Goal: Communication & Community: Share content

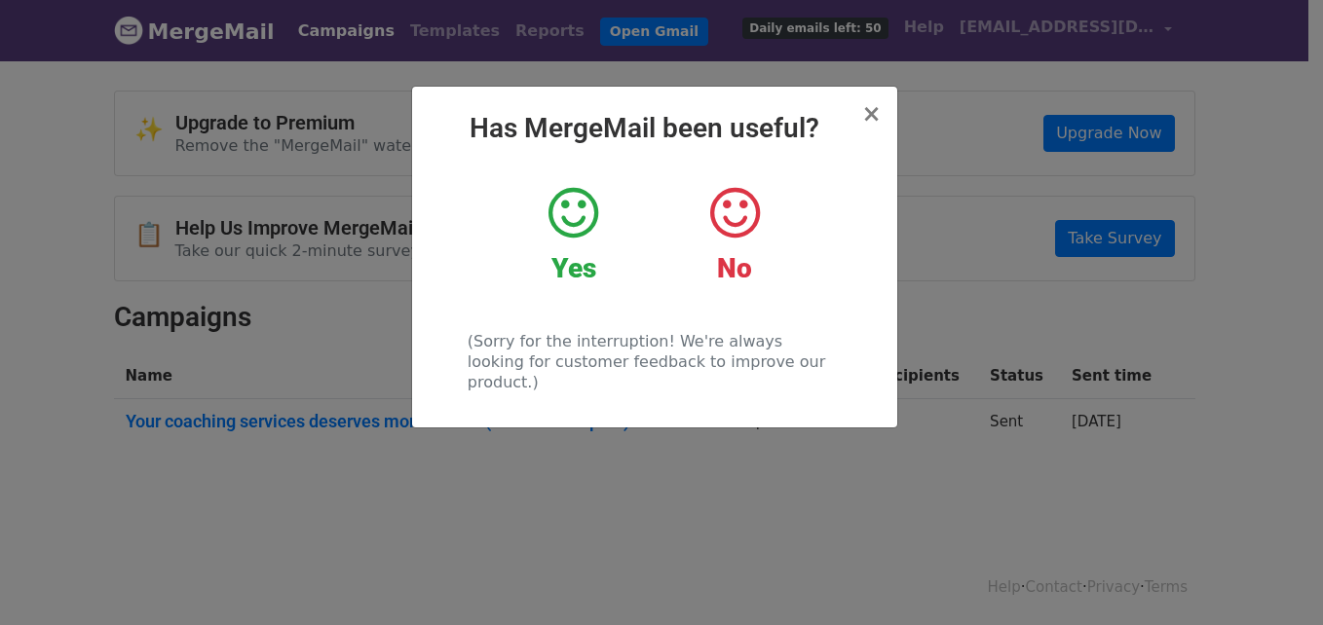
click at [573, 213] on icon at bounding box center [574, 213] width 50 height 58
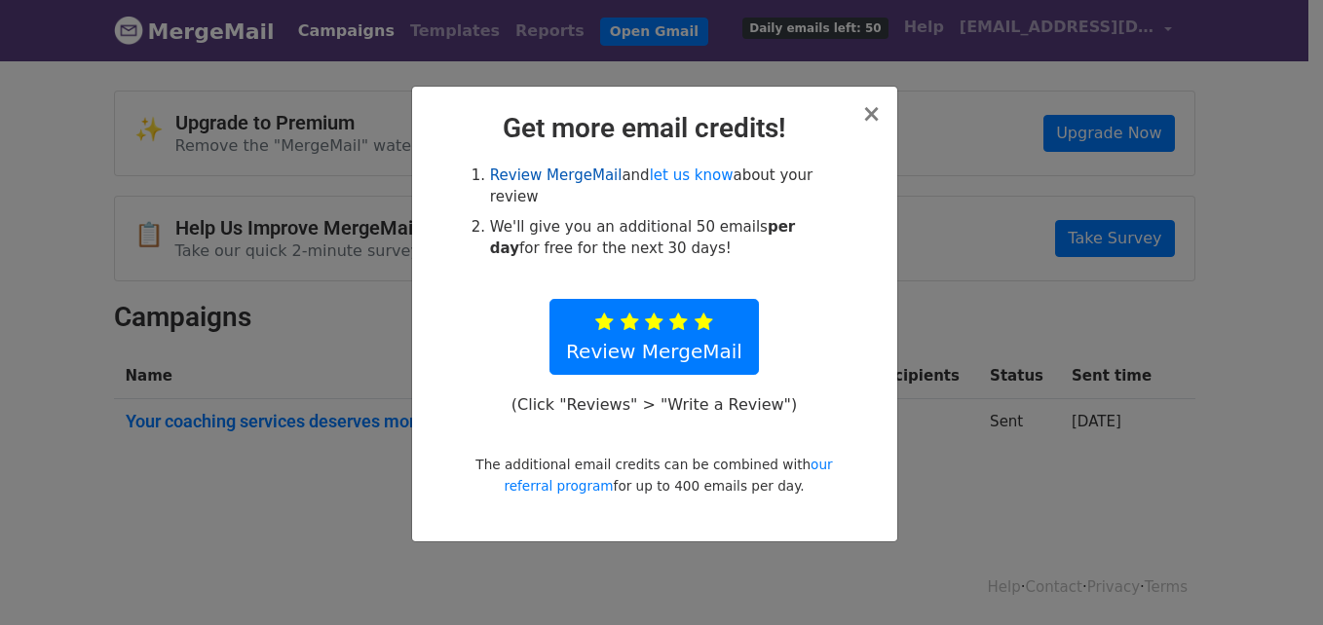
click at [593, 172] on link "Review MergeMail" at bounding box center [556, 176] width 133 height 18
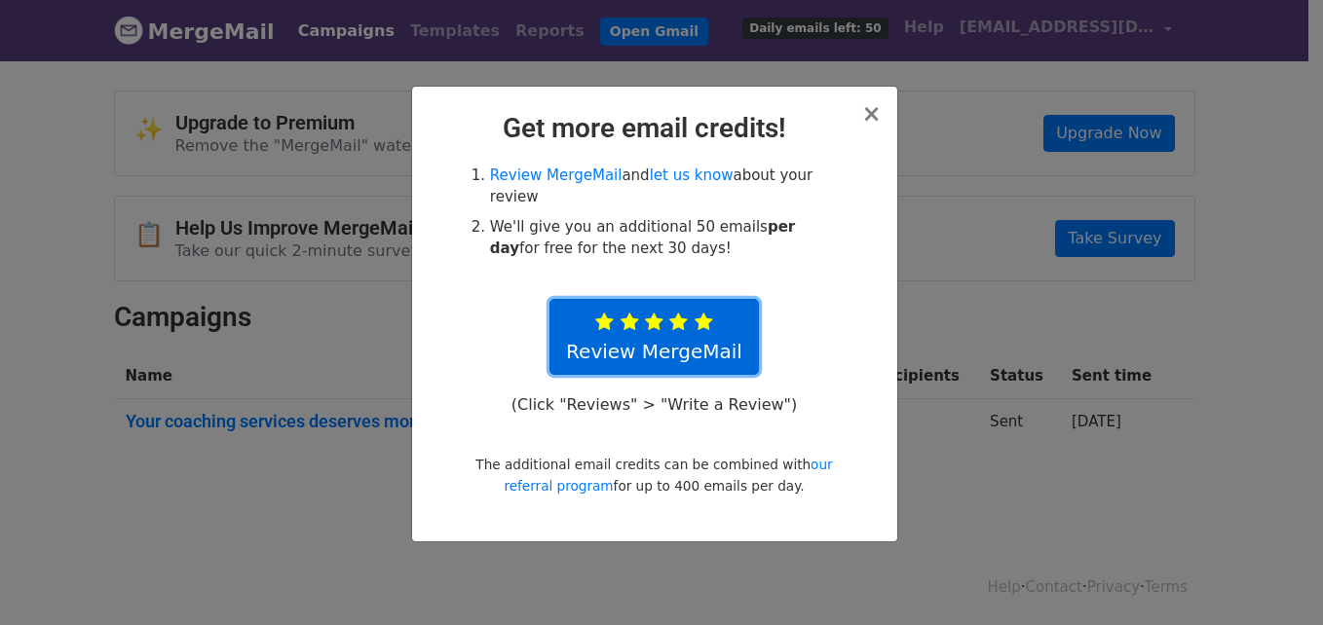
click at [672, 326] on link "Review MergeMail" at bounding box center [653, 337] width 209 height 76
click at [714, 299] on link "Review MergeMail" at bounding box center [653, 337] width 209 height 76
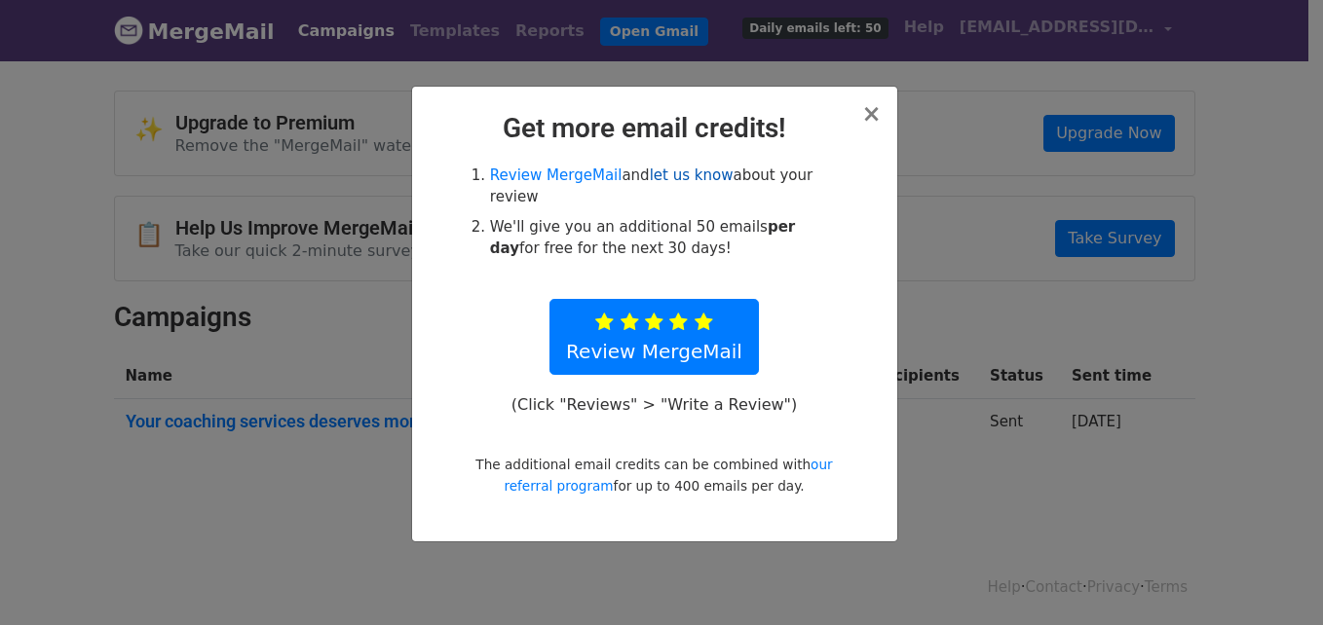
click at [693, 183] on link "let us know" at bounding box center [692, 176] width 84 height 18
click at [697, 173] on link "let us know" at bounding box center [692, 176] width 84 height 18
click at [815, 457] on link "our referral program" at bounding box center [668, 475] width 328 height 37
click at [871, 106] on span "×" at bounding box center [870, 113] width 19 height 27
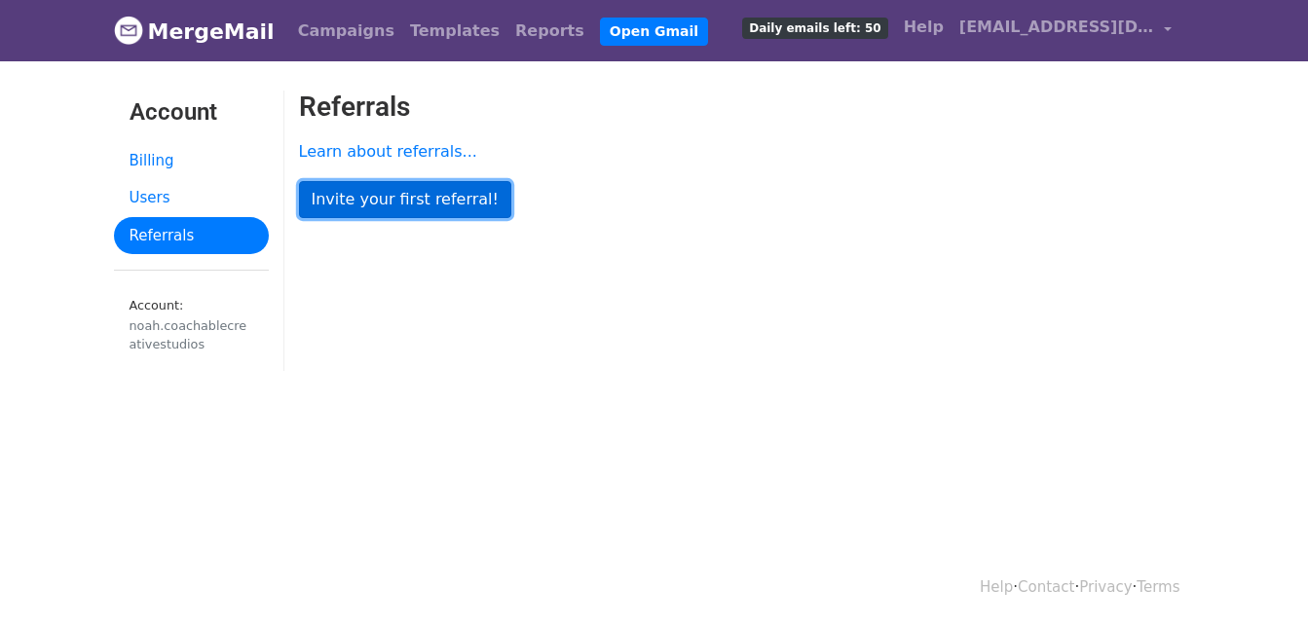
click at [456, 208] on link "Invite your first referral!" at bounding box center [405, 199] width 212 height 37
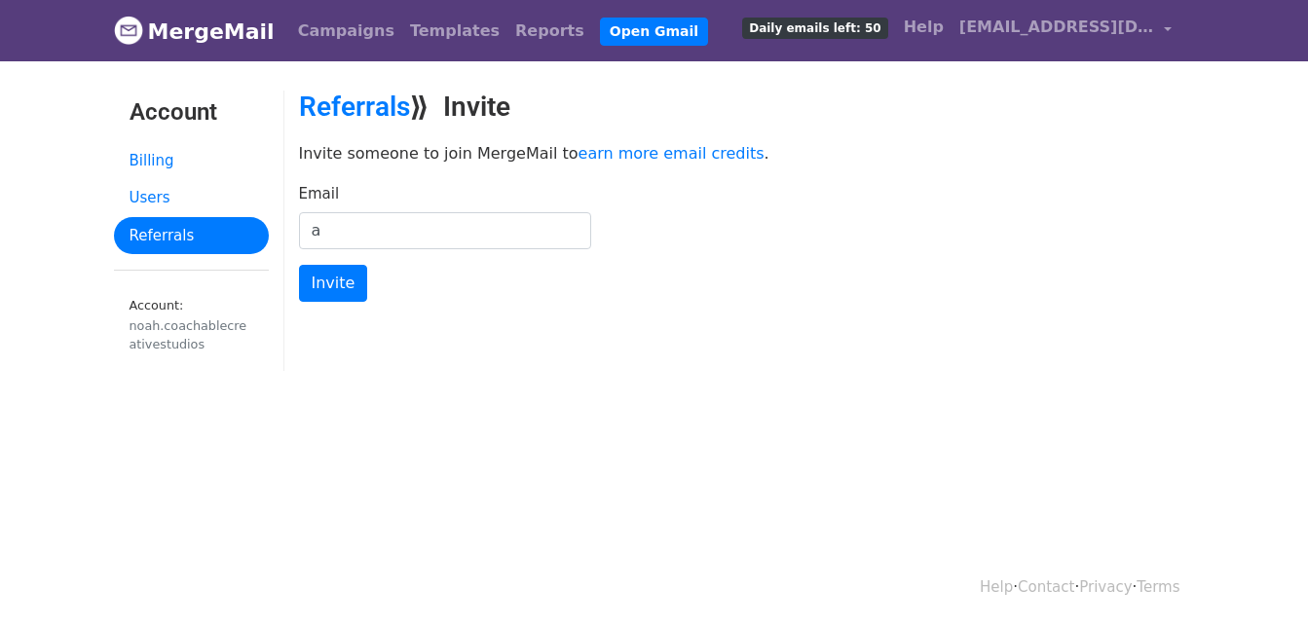
type input "adedolapoelliot@gmail.com"
click at [319, 255] on form "Email adedolapoelliot@gmail.com Invite" at bounding box center [747, 243] width 896 height 120
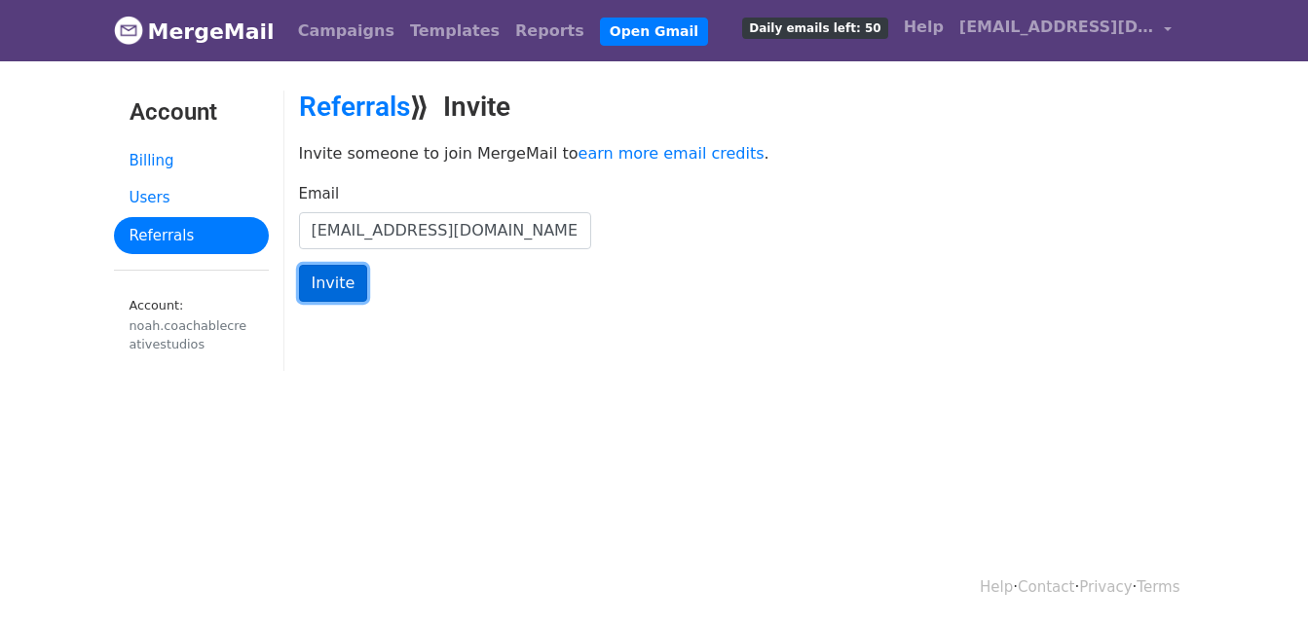
click at [318, 273] on input "Invite" at bounding box center [333, 283] width 69 height 37
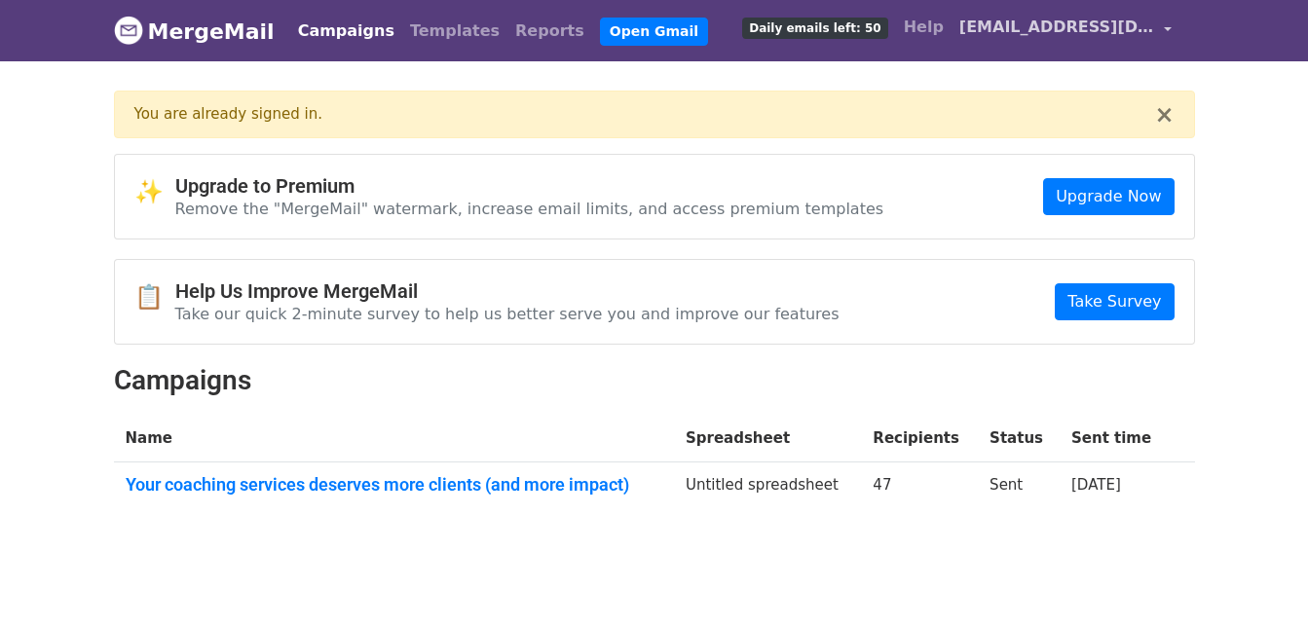
click at [1155, 19] on span "[EMAIL_ADDRESS][DOMAIN_NAME]" at bounding box center [1057, 27] width 195 height 23
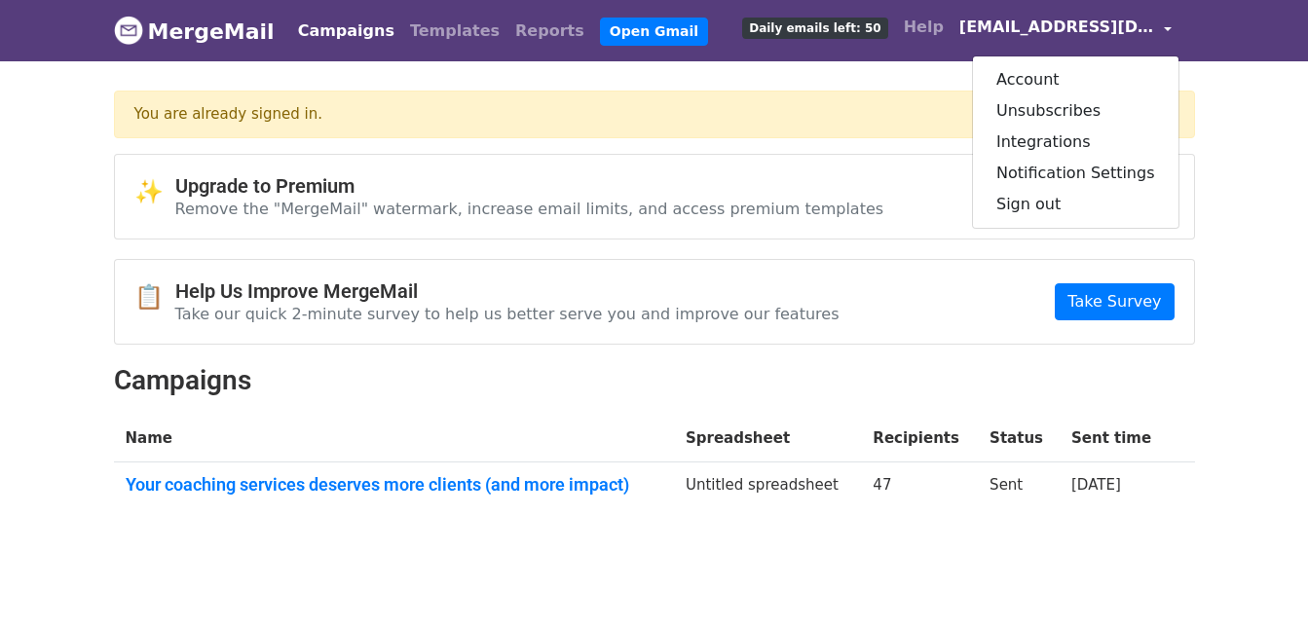
click at [799, 246] on div "✨ Upgrade to Premium Remove the "MergeMail" watermark, increase email limits, a…" at bounding box center [654, 342] width 1111 height 377
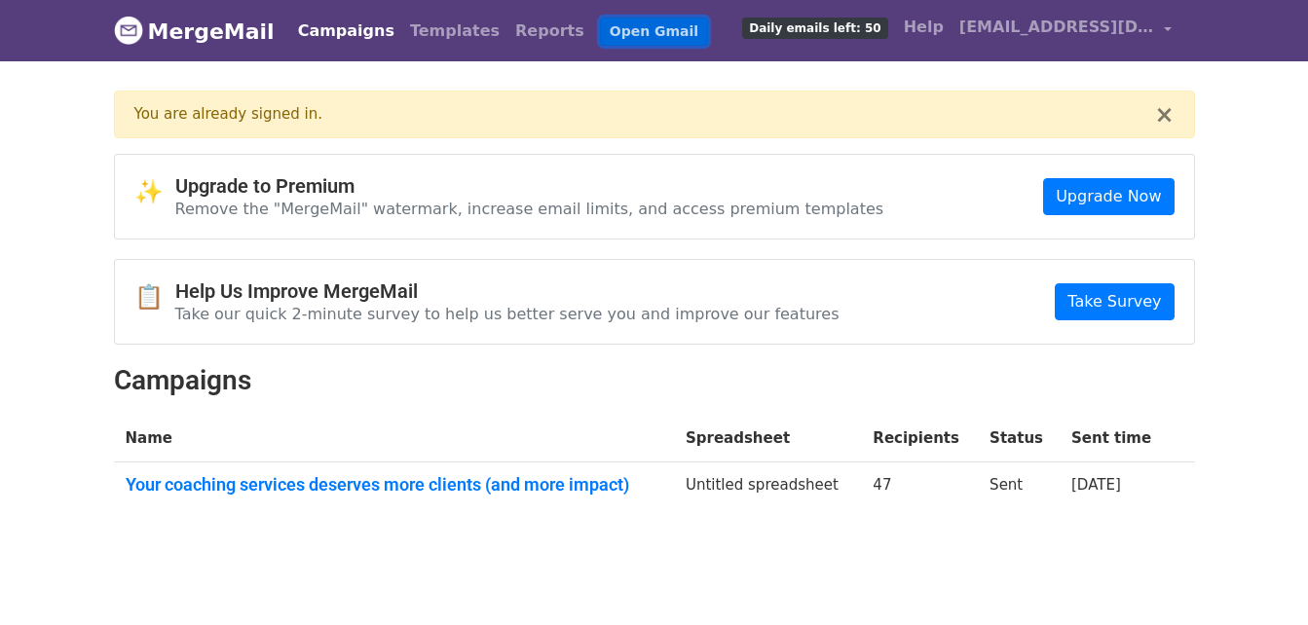
click at [600, 25] on link "Open Gmail" at bounding box center [654, 32] width 108 height 28
click at [1164, 112] on button "×" at bounding box center [1164, 114] width 19 height 23
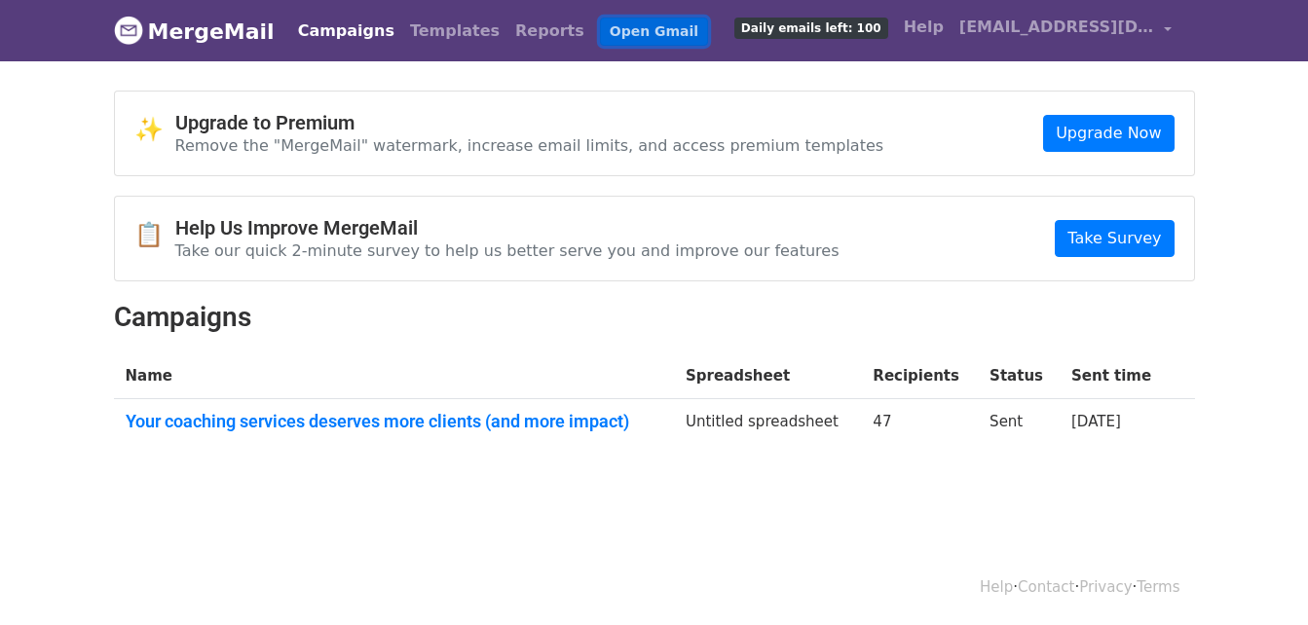
click at [600, 32] on link "Open Gmail" at bounding box center [654, 32] width 108 height 28
click at [402, 23] on link "Templates" at bounding box center [454, 31] width 105 height 39
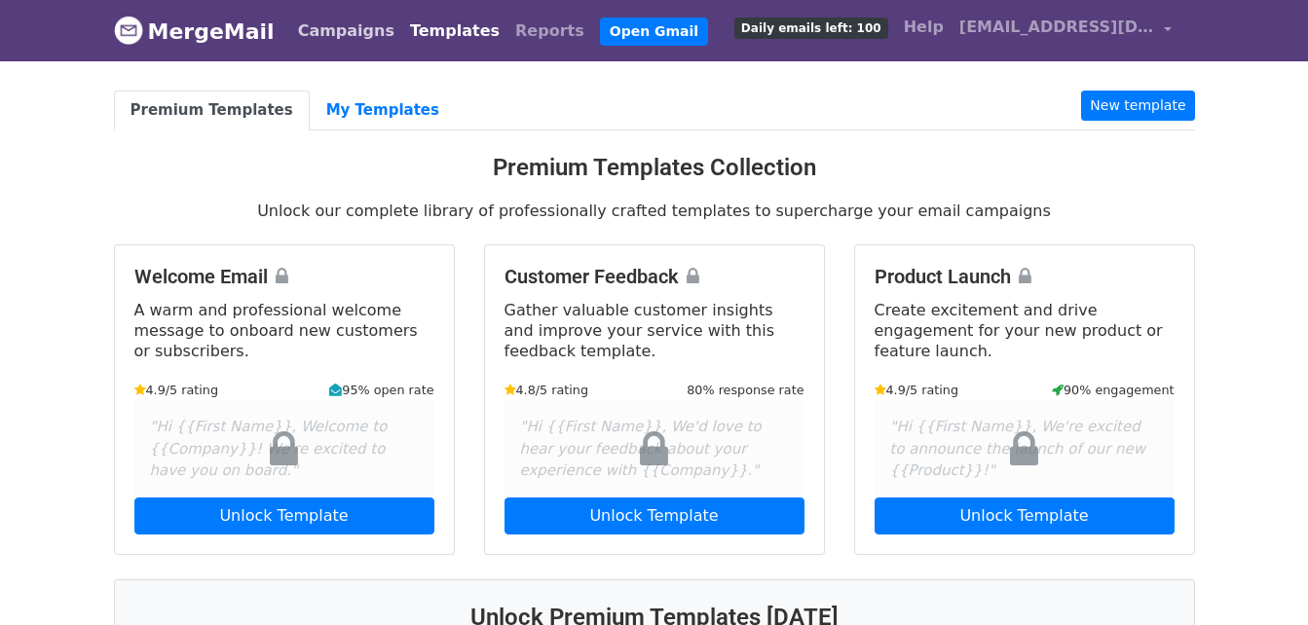
click at [315, 16] on link "Campaigns" at bounding box center [346, 31] width 112 height 39
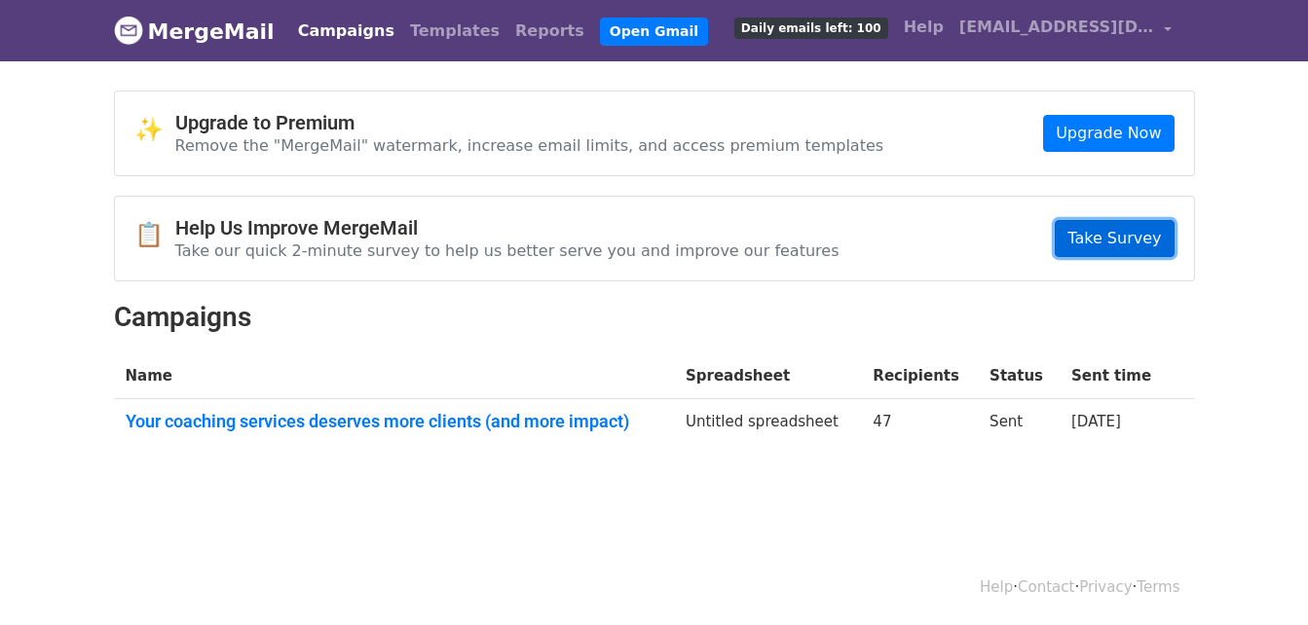
click at [1100, 232] on link "Take Survey" at bounding box center [1114, 238] width 119 height 37
click at [325, 25] on link "Campaigns" at bounding box center [346, 31] width 112 height 39
click at [208, 40] on link "MergeMail" at bounding box center [194, 31] width 161 height 41
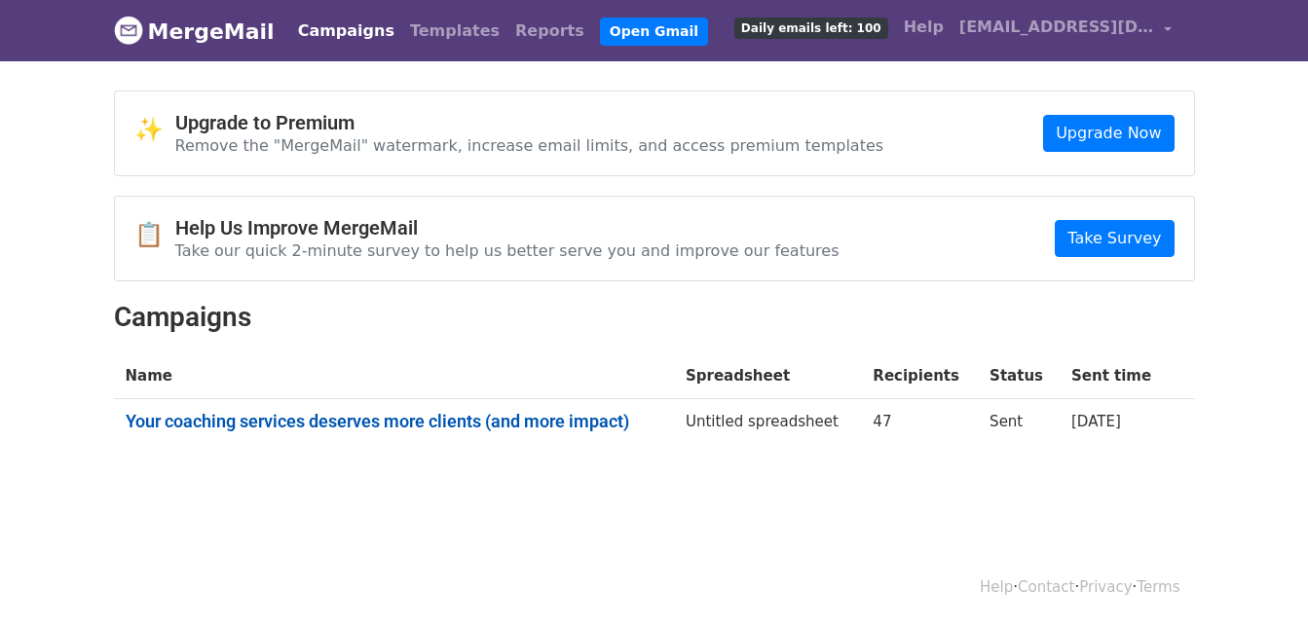
click at [533, 426] on link "Your coaching services deserves more clients (and more impact)" at bounding box center [394, 421] width 537 height 21
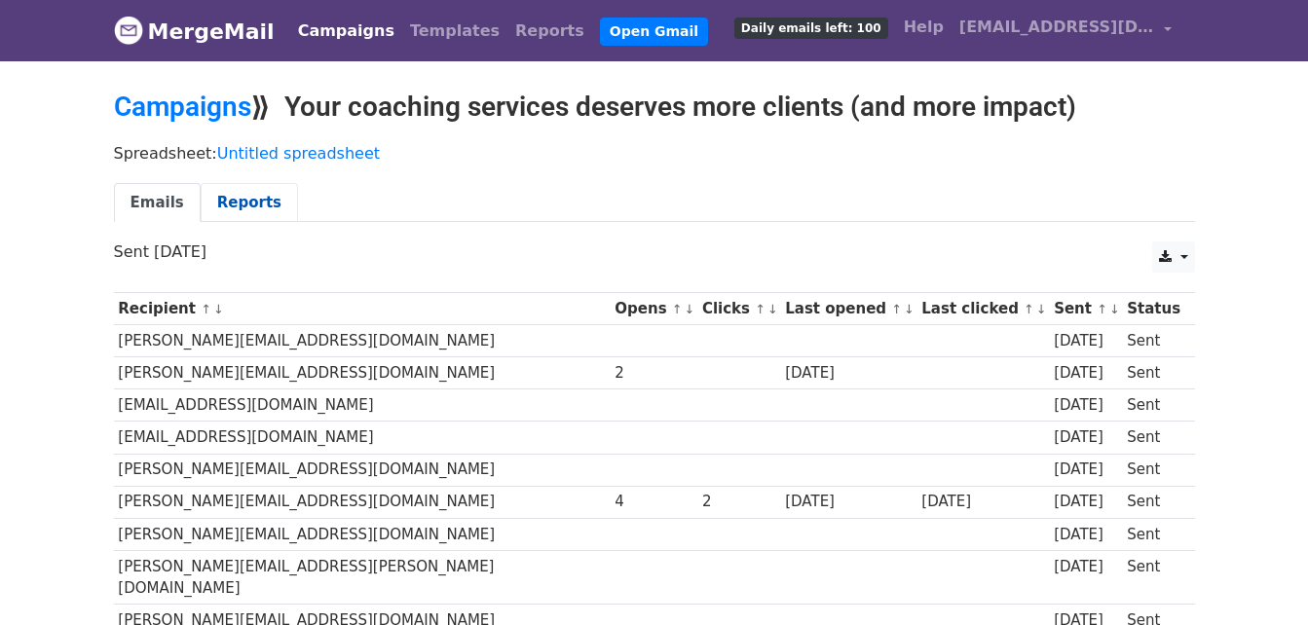
click at [231, 193] on link "Reports" at bounding box center [249, 203] width 97 height 40
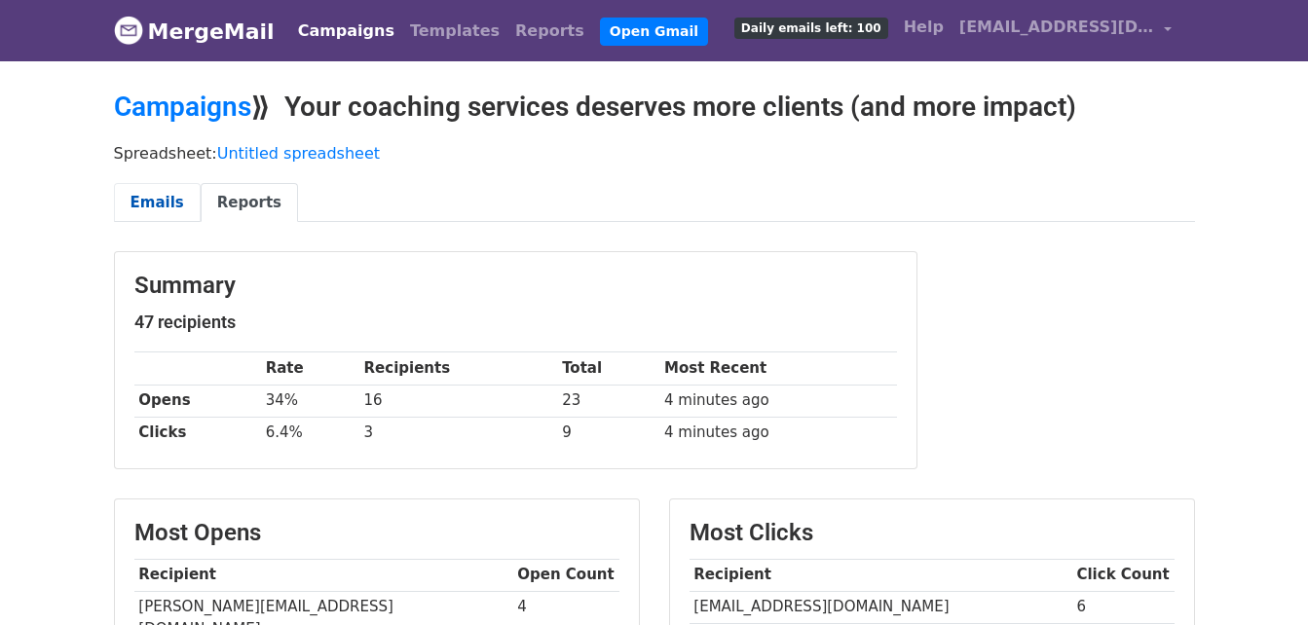
click at [160, 198] on link "Emails" at bounding box center [157, 203] width 87 height 40
